Goal: Obtain resource: Download file/media

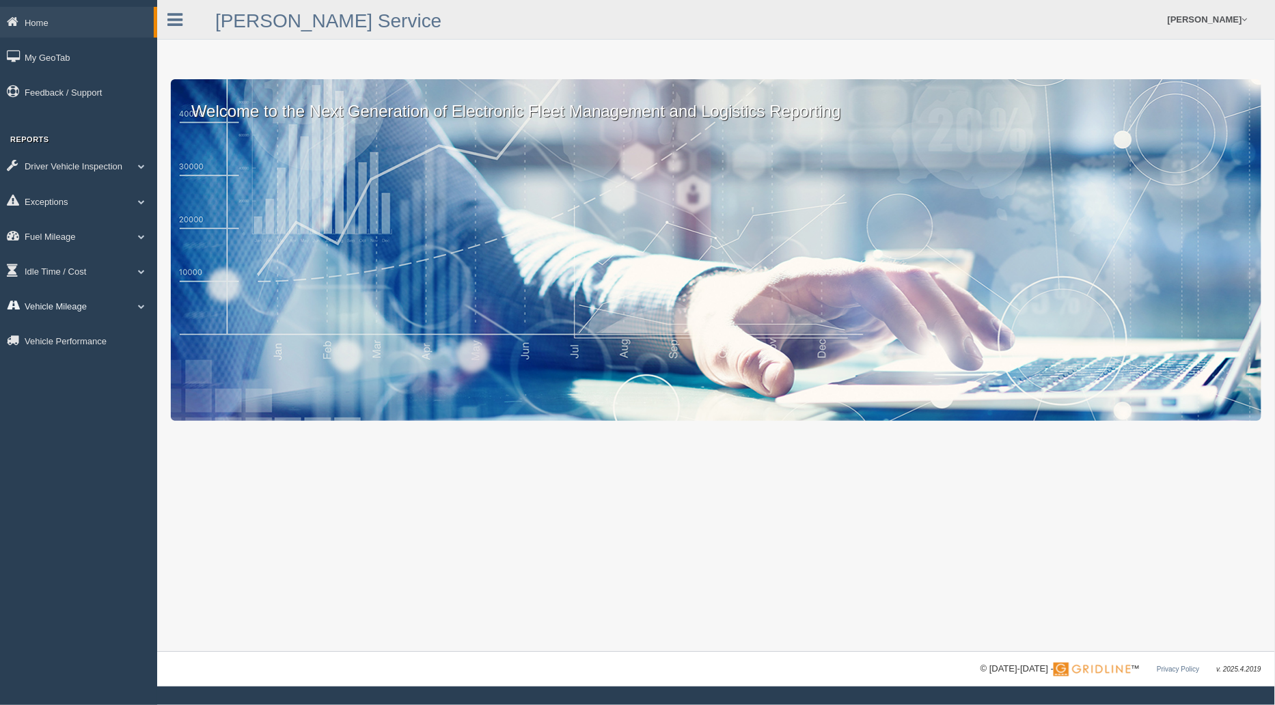
click at [98, 309] on link "Vehicle Mileage" at bounding box center [78, 305] width 157 height 31
click at [79, 336] on link "Vehicle Mileage" at bounding box center [89, 337] width 129 height 25
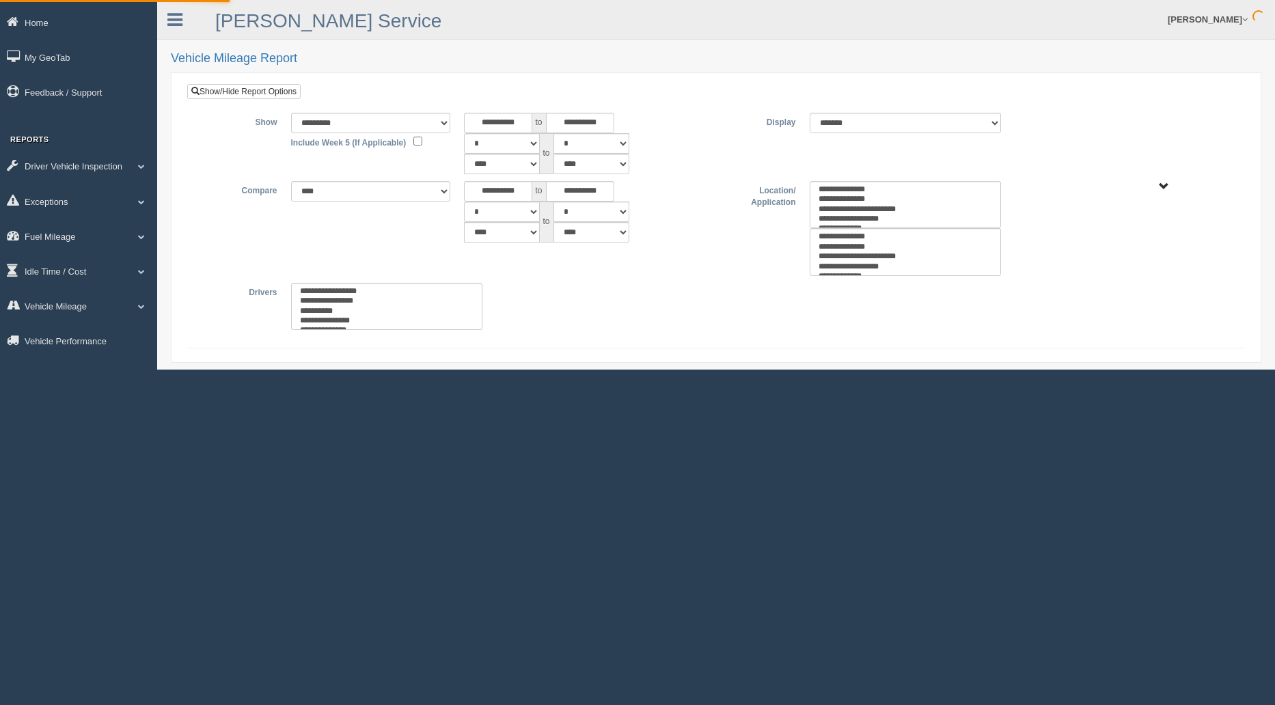
select select
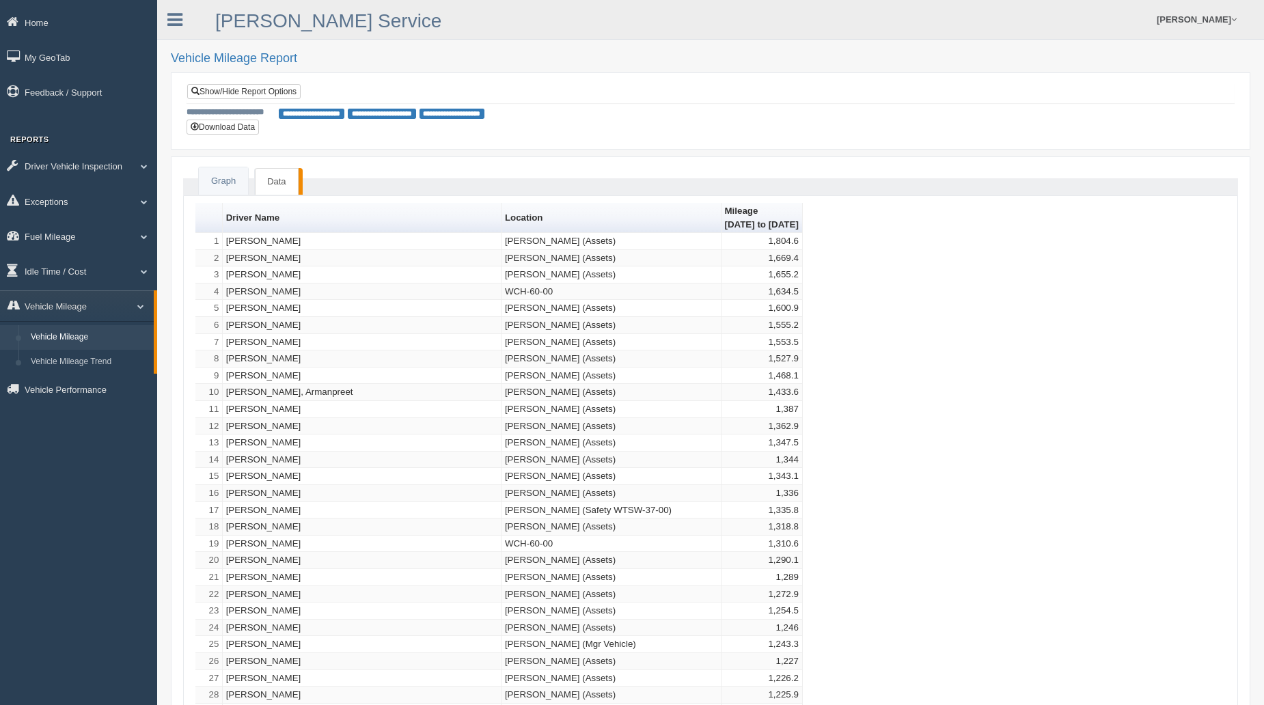
click at [220, 132] on button "Download Data" at bounding box center [223, 127] width 72 height 15
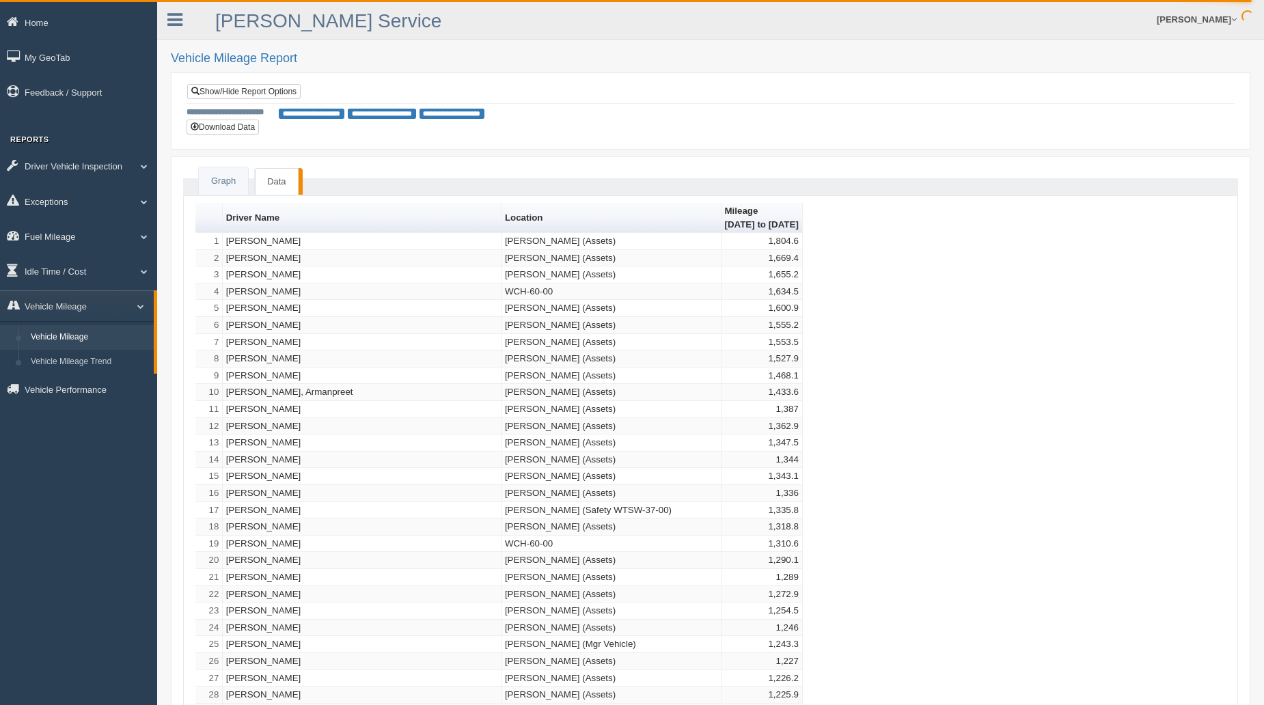
drag, startPoint x: 834, startPoint y: 236, endPoint x: 601, endPoint y: 198, distance: 236.2
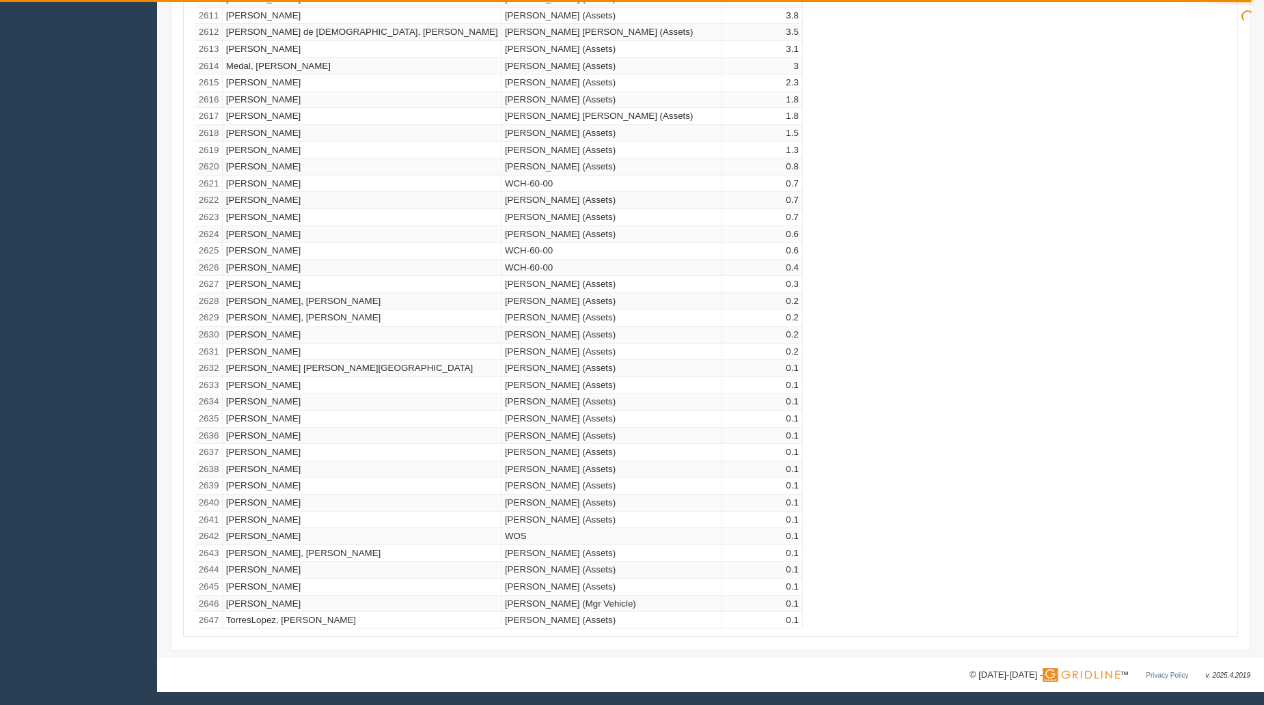
scroll to position [3189, 0]
